Goal: Task Accomplishment & Management: Manage account settings

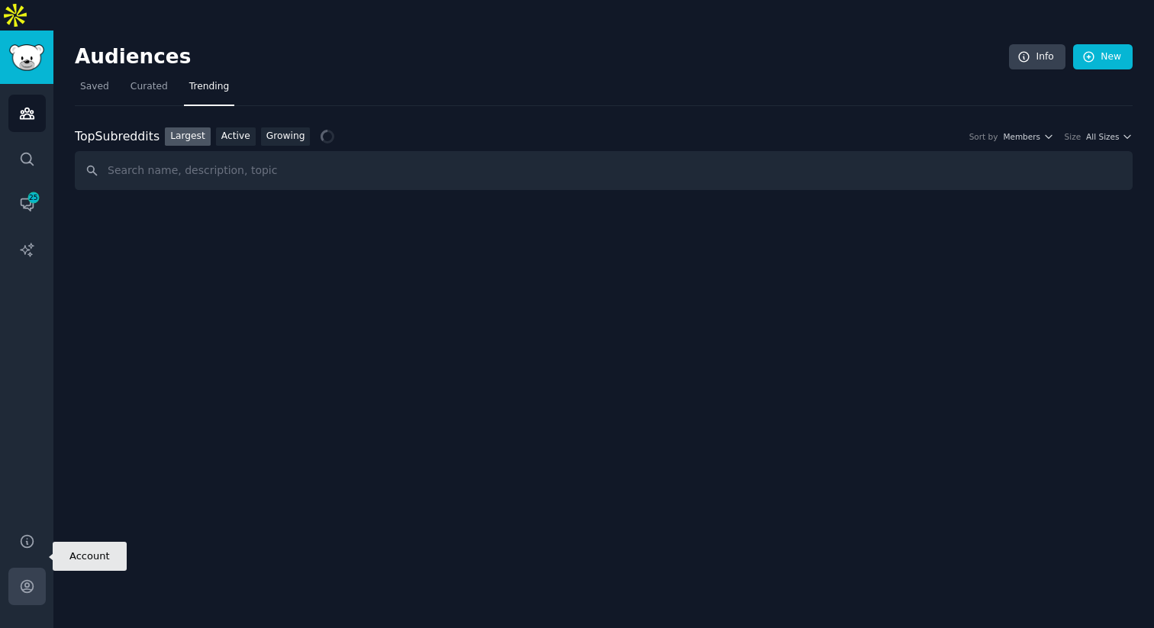
click at [21, 579] on icon "Sidebar" at bounding box center [27, 587] width 16 height 16
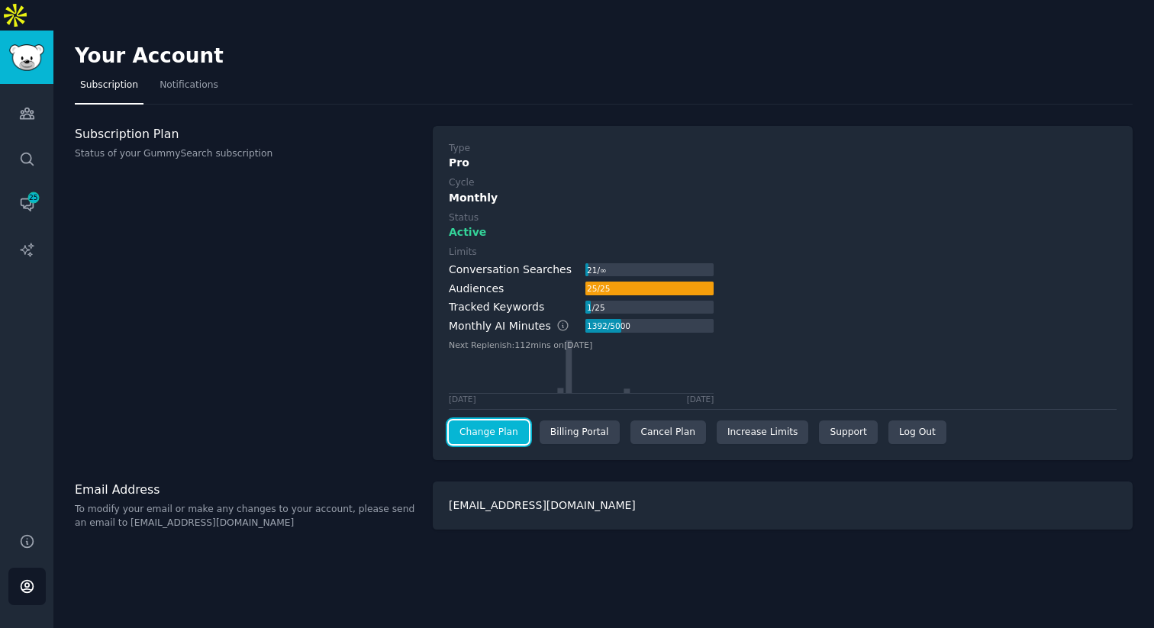
click at [479, 421] on link "Change Plan" at bounding box center [489, 433] width 80 height 24
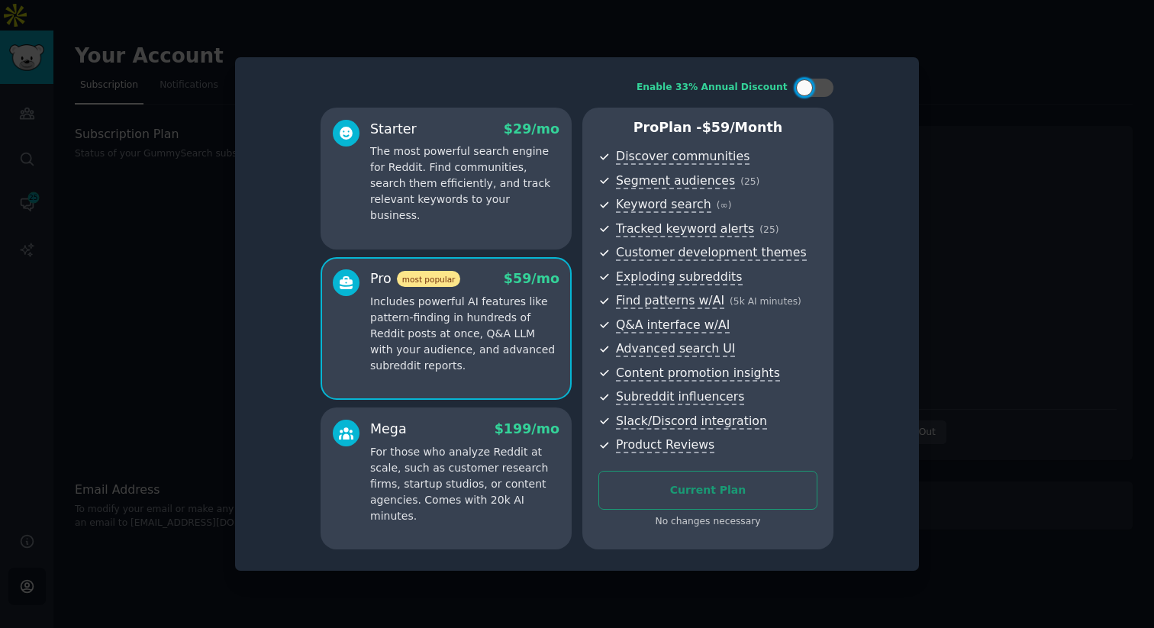
click at [989, 123] on div at bounding box center [577, 314] width 1154 height 628
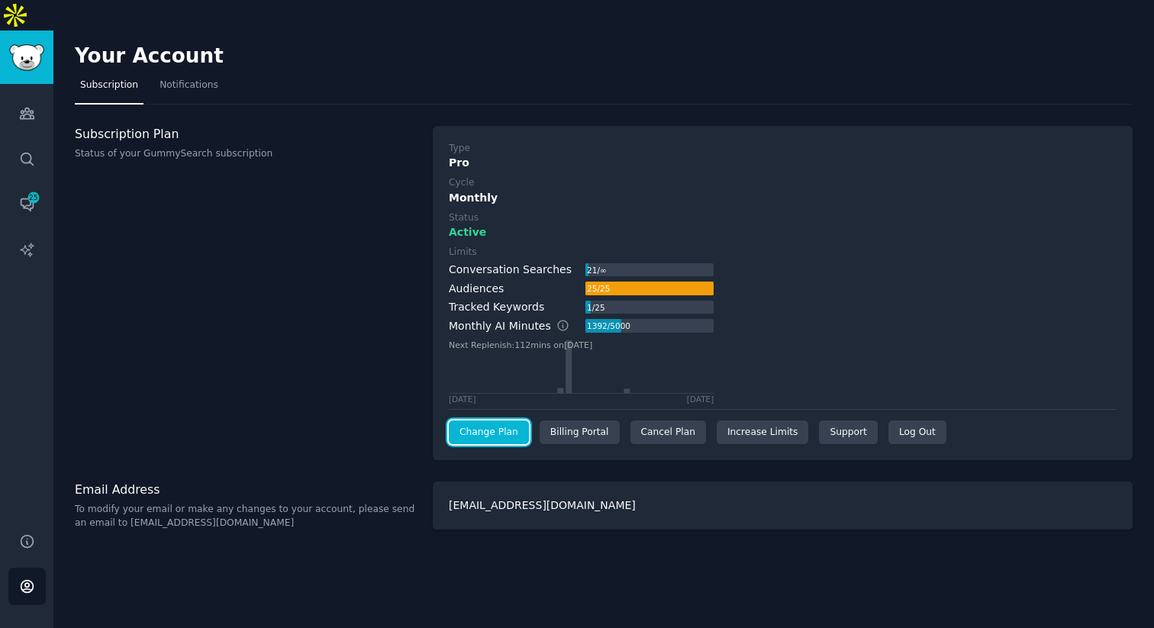
click at [465, 421] on link "Change Plan" at bounding box center [489, 433] width 80 height 24
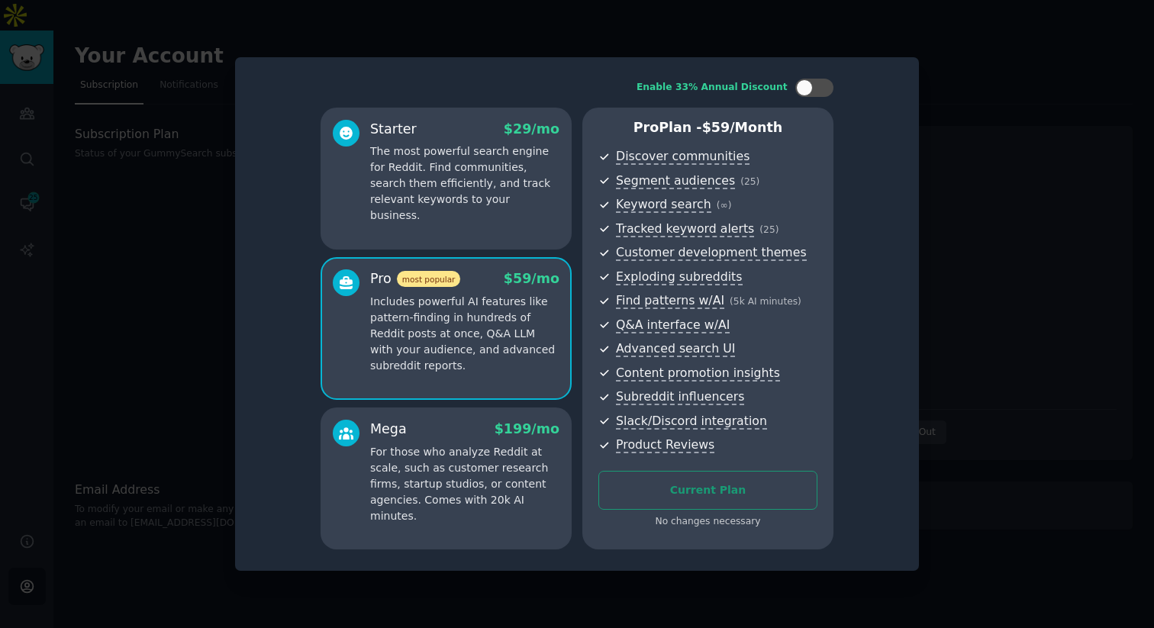
click at [795, 76] on div "Enable 33% Annual Discount Starter $ 29 /mo The most powerful search engine for…" at bounding box center [577, 314] width 663 height 493
click at [804, 91] on div at bounding box center [804, 87] width 17 height 17
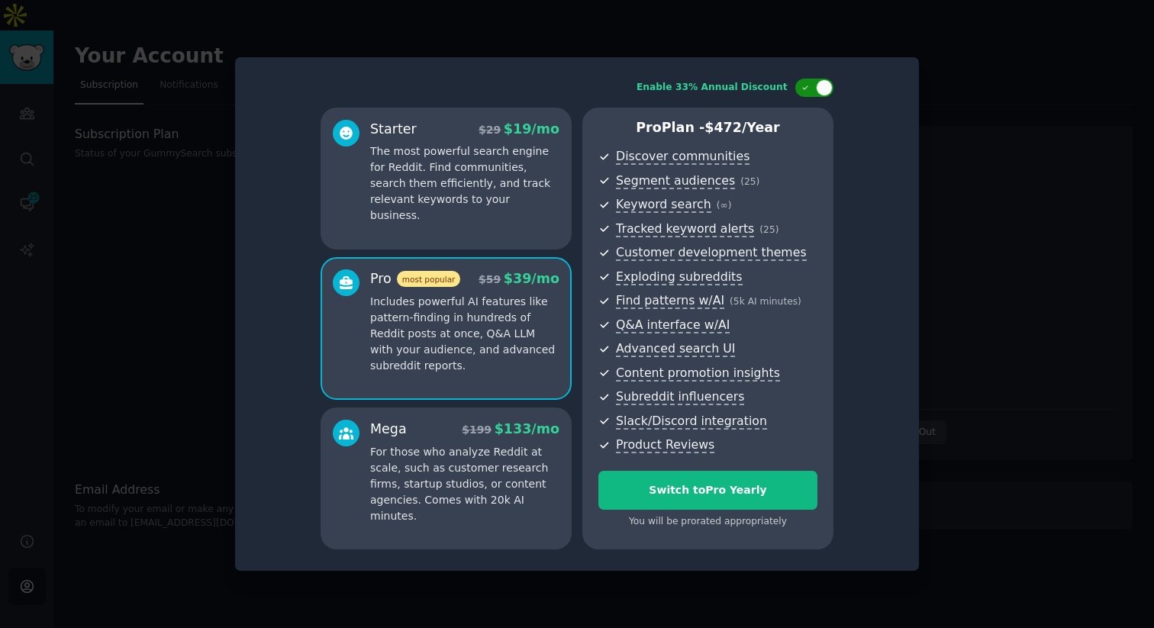
click at [814, 89] on div at bounding box center [815, 88] width 38 height 18
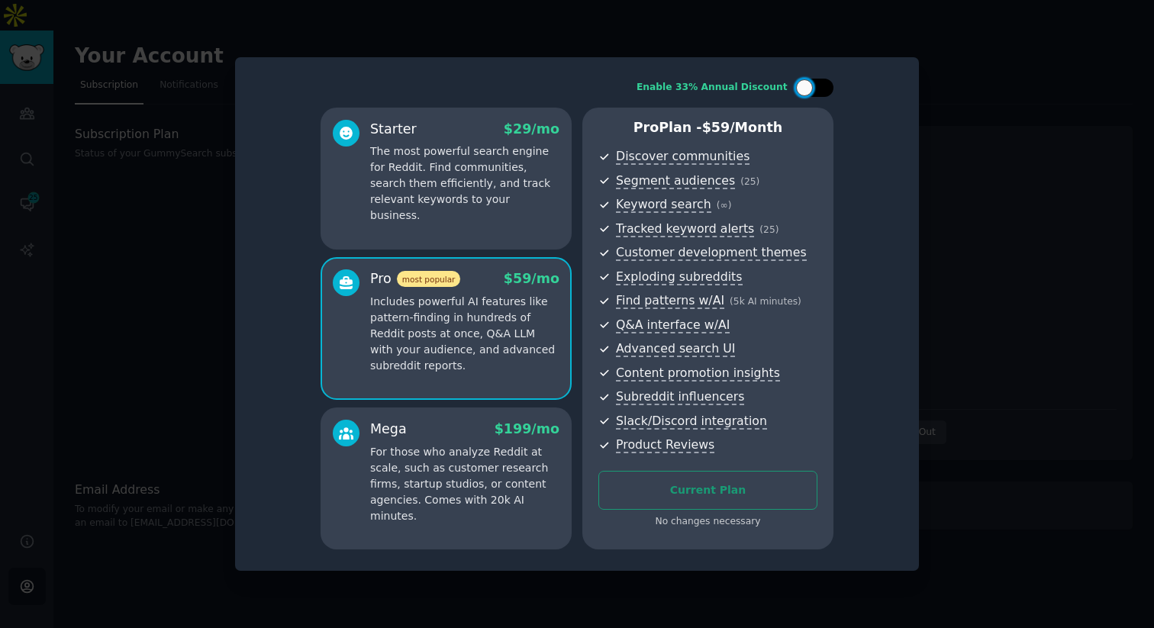
click at [814, 89] on div at bounding box center [815, 88] width 38 height 18
checkbox input "true"
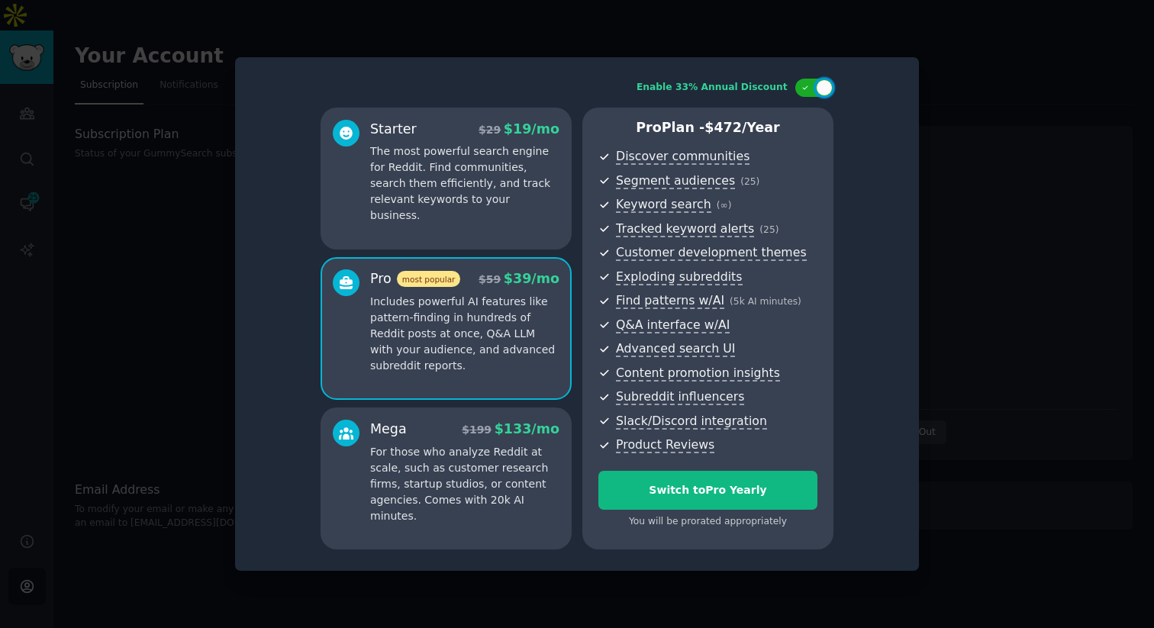
click at [208, 162] on div at bounding box center [577, 314] width 1154 height 628
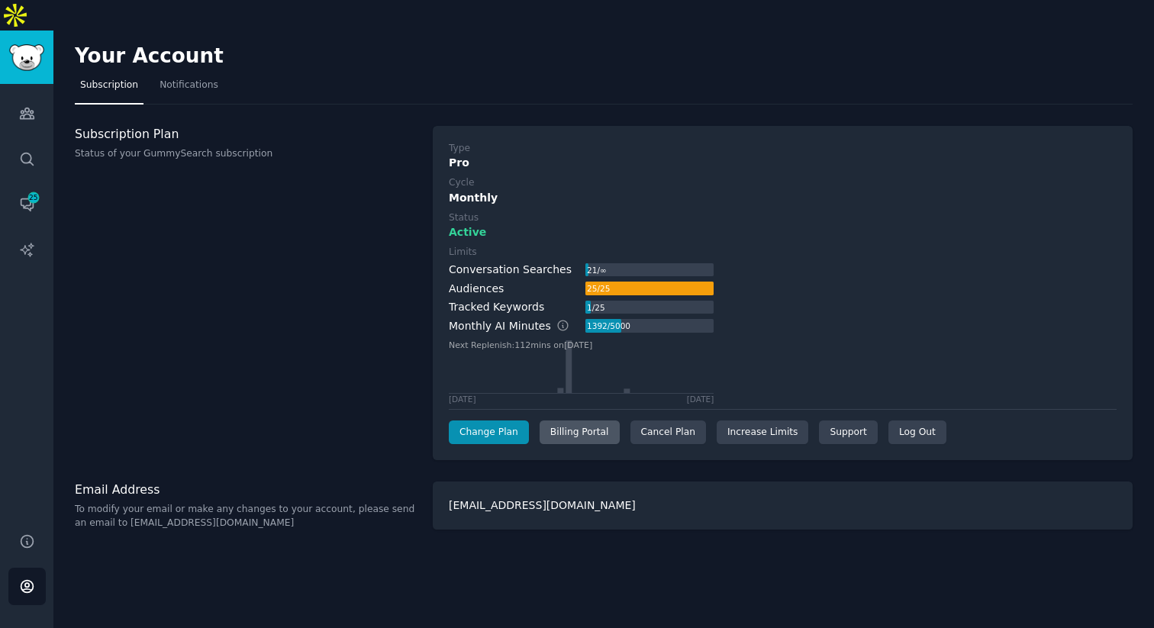
click at [607, 421] on div "Billing Portal" at bounding box center [580, 433] width 80 height 24
click at [663, 421] on div "Cancel Plan" at bounding box center [669, 433] width 76 height 24
click at [681, 421] on div "Cancel Plan" at bounding box center [669, 433] width 76 height 24
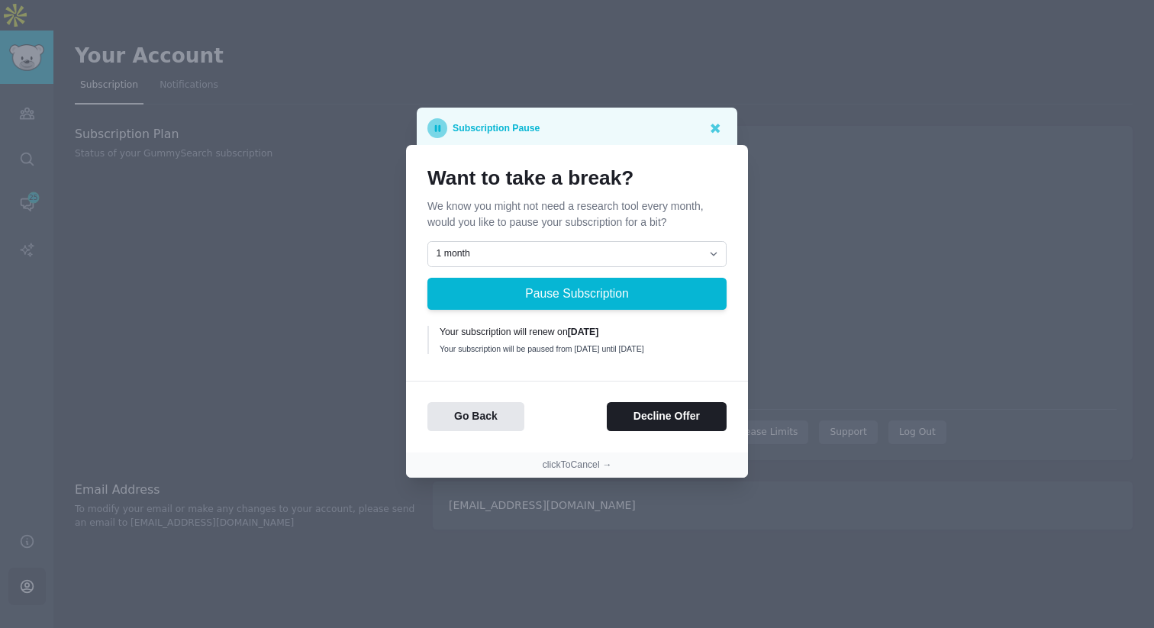
click at [637, 402] on div "Go Back Decline Offer" at bounding box center [577, 406] width 342 height 51
click at [639, 414] on button "Decline Offer" at bounding box center [667, 417] width 120 height 30
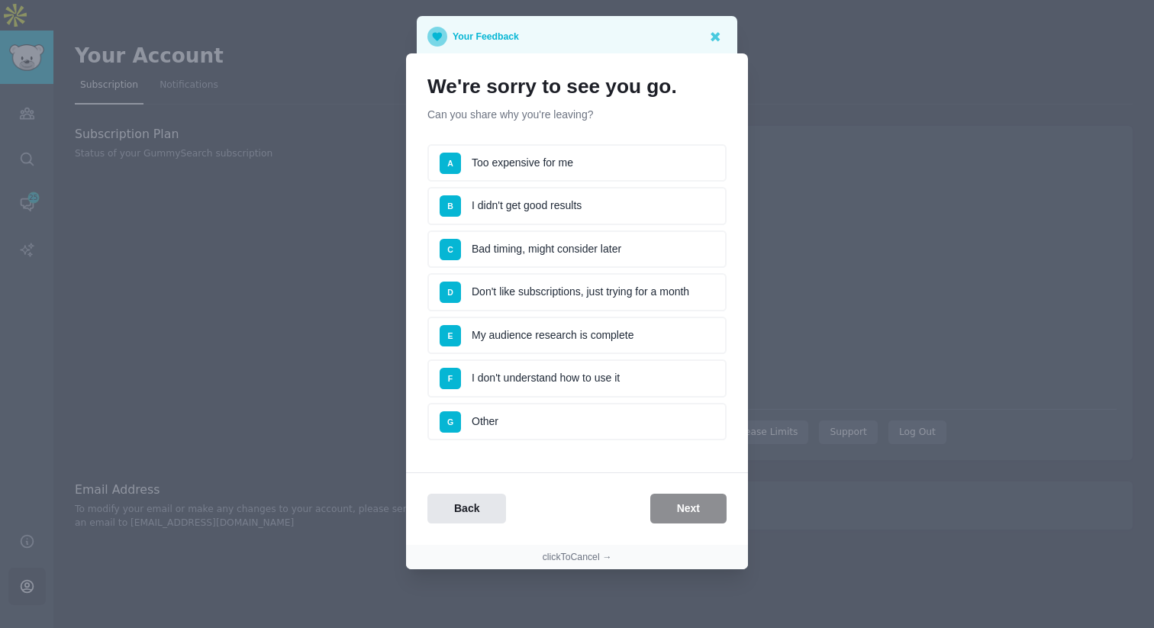
click at [653, 152] on li "A Too expensive for me" at bounding box center [577, 163] width 299 height 38
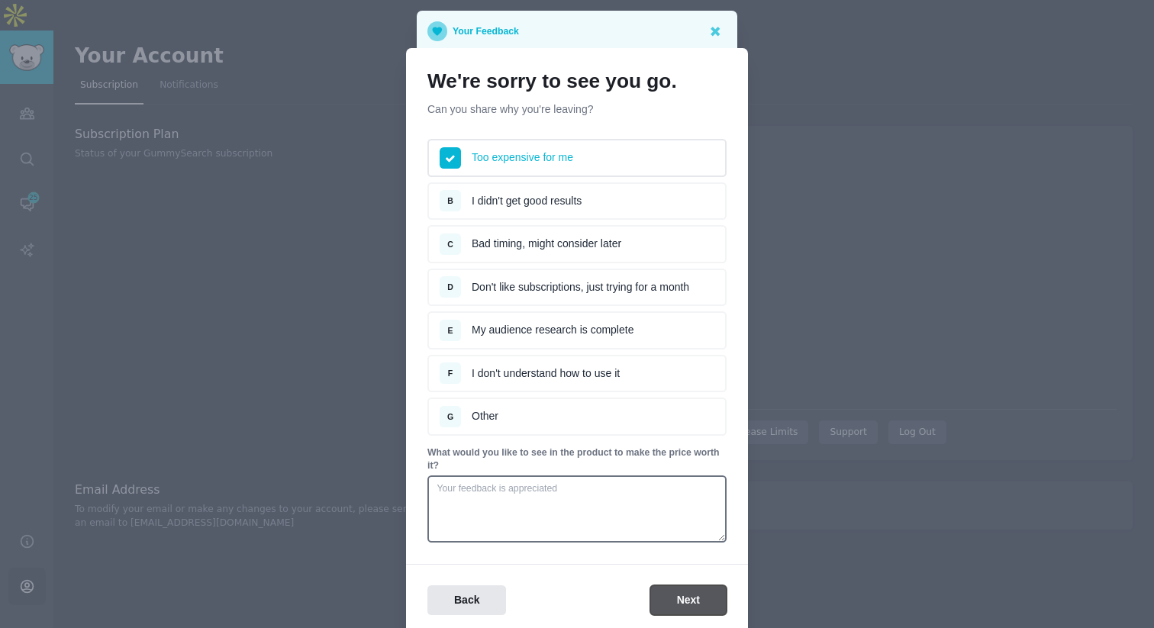
click at [685, 598] on button "Next" at bounding box center [689, 601] width 76 height 30
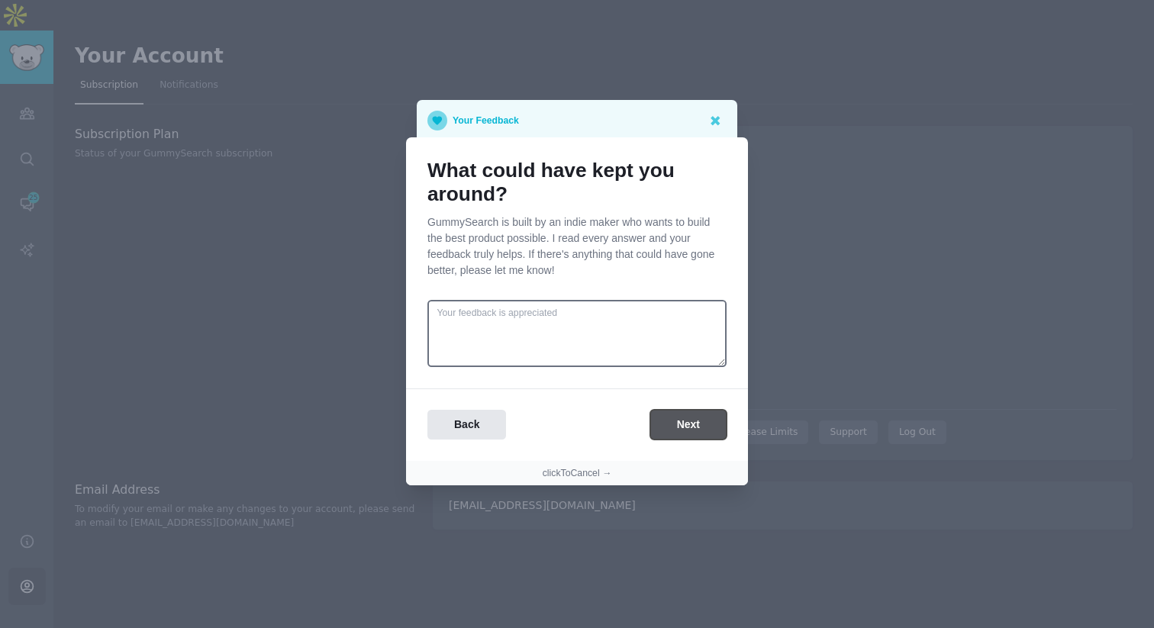
click at [700, 413] on button "Next" at bounding box center [689, 425] width 76 height 30
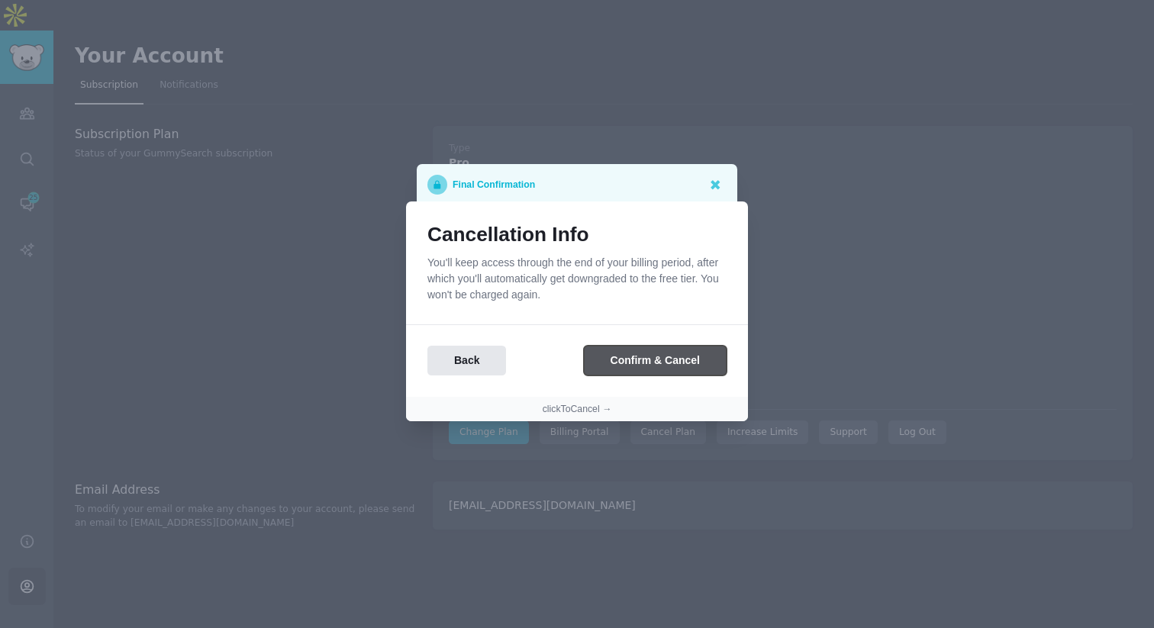
click at [676, 362] on button "Confirm & Cancel" at bounding box center [655, 361] width 143 height 30
